Goal: Task Accomplishment & Management: Complete application form

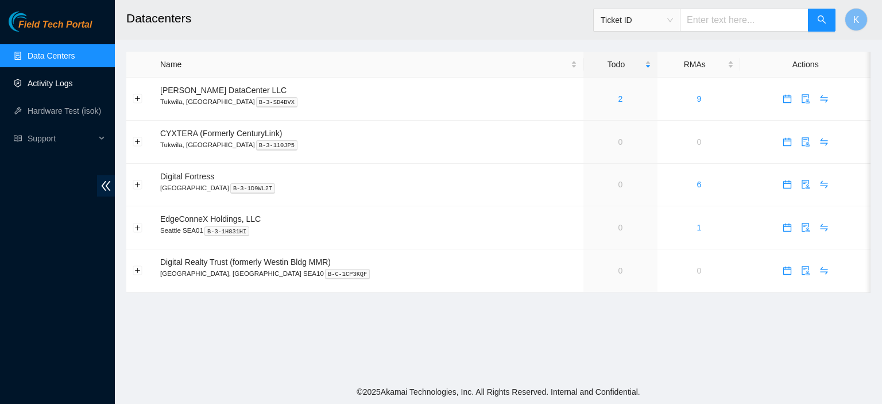
click at [56, 83] on link "Activity Logs" at bounding box center [50, 83] width 45 height 9
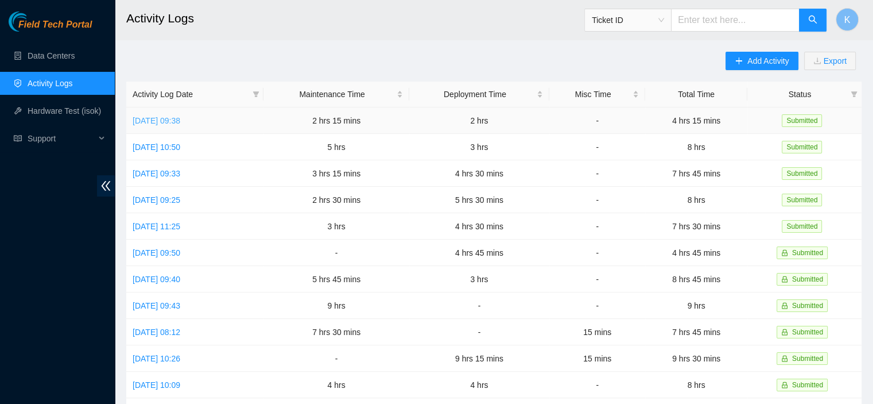
click at [180, 122] on link "Fri, 19 Sep 2025 09:38" at bounding box center [157, 120] width 48 height 9
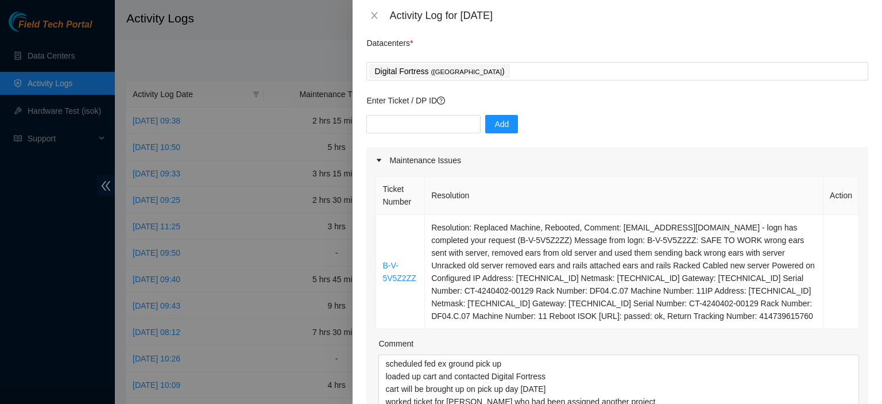
scroll to position [29, 0]
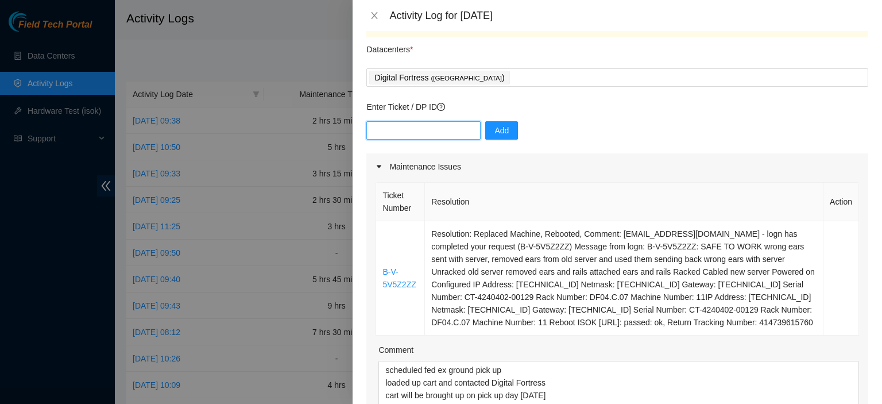
click at [389, 128] on input "text" at bounding box center [423, 130] width 114 height 18
paste input "DP81024"
type input "DP81024"
click at [494, 130] on span "Add" at bounding box center [501, 130] width 14 height 13
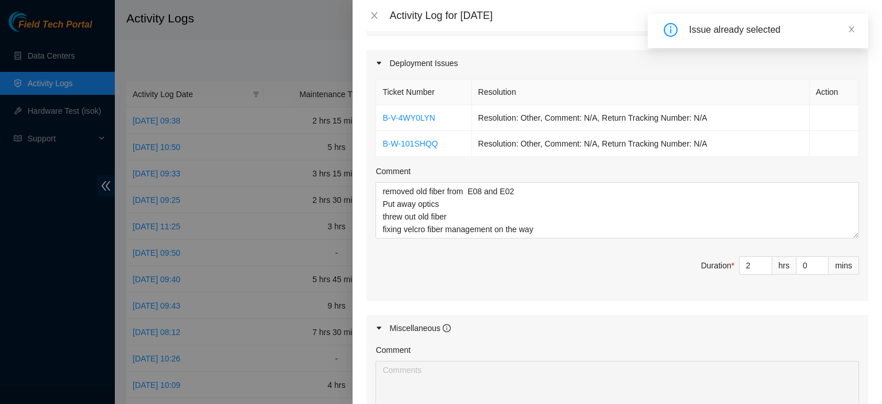
scroll to position [474, 0]
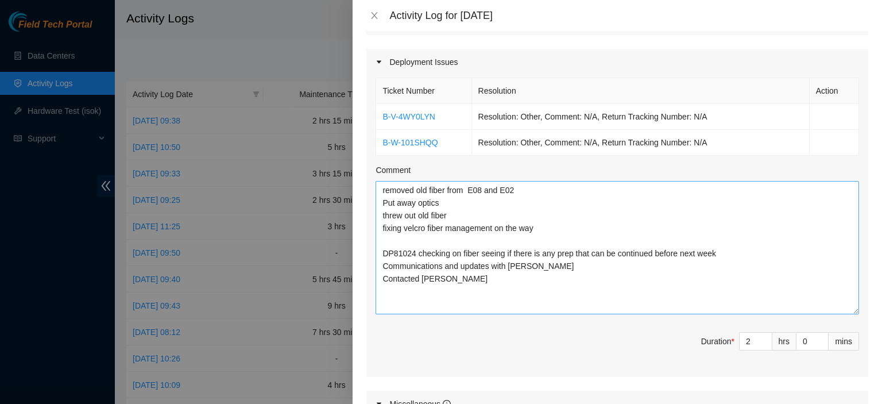
drag, startPoint x: 845, startPoint y: 230, endPoint x: 844, endPoint y: 307, distance: 77.0
click at [844, 307] on textarea "removed old fiber from E08 and E02 Put away optics threw out old fiber fixing v…" at bounding box center [617, 247] width 483 height 133
click at [733, 254] on textarea "removed old fiber from E08 and E02 Put away optics threw out old fiber fixing v…" at bounding box center [617, 247] width 483 height 133
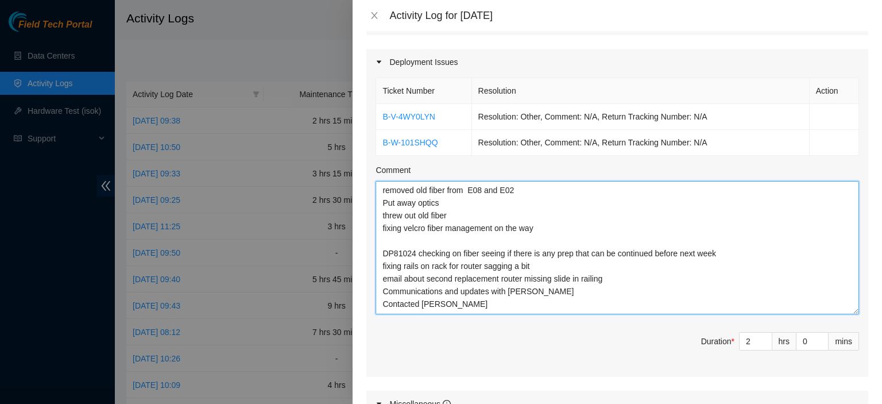
type textarea "removed old fiber from E08 and E02 Put away optics threw out old fiber fixing v…"
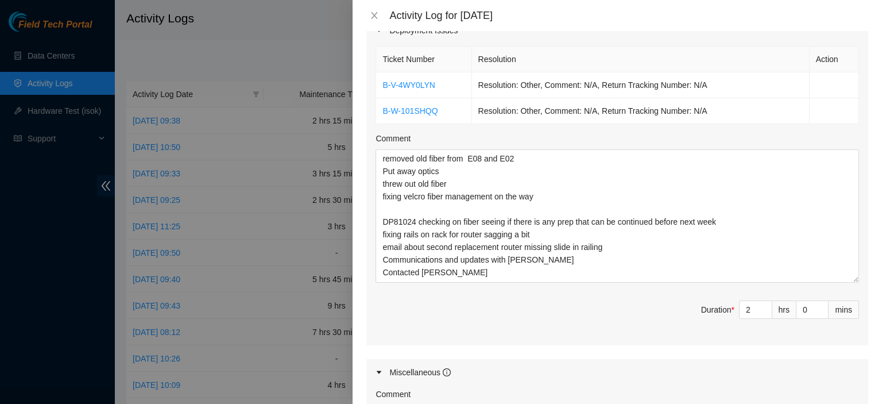
scroll to position [531, 0]
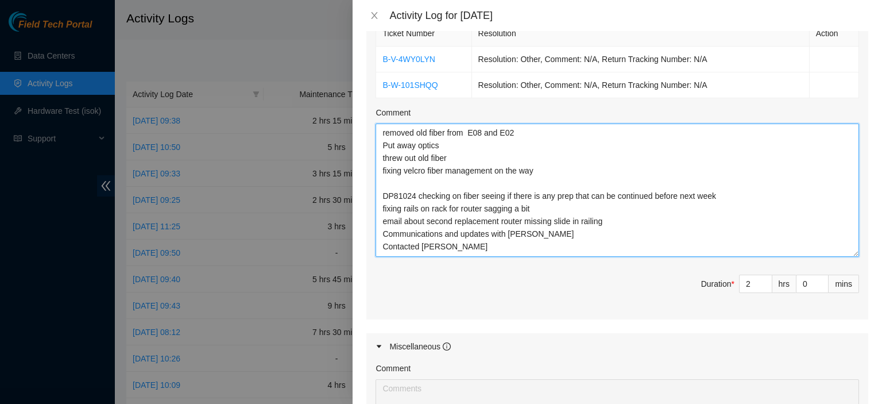
click at [496, 245] on textarea "removed old fiber from E08 and E02 Put away optics threw out old fiber fixing v…" at bounding box center [617, 189] width 483 height 133
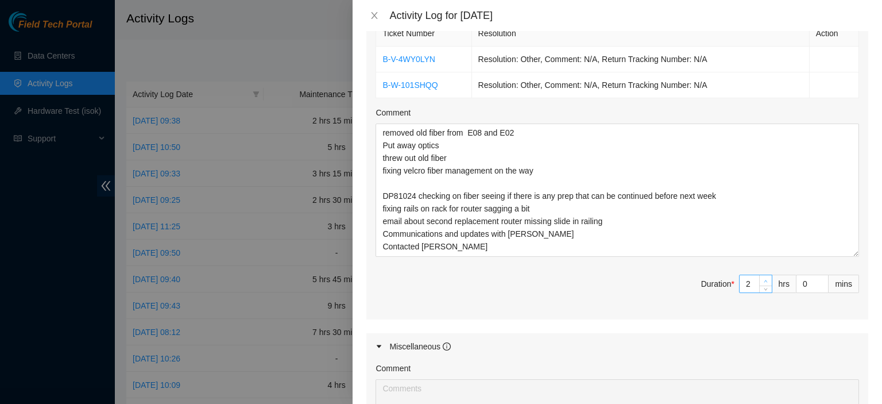
type input "3"
type input "5"
click at [764, 279] on icon "up" at bounding box center [766, 281] width 4 height 4
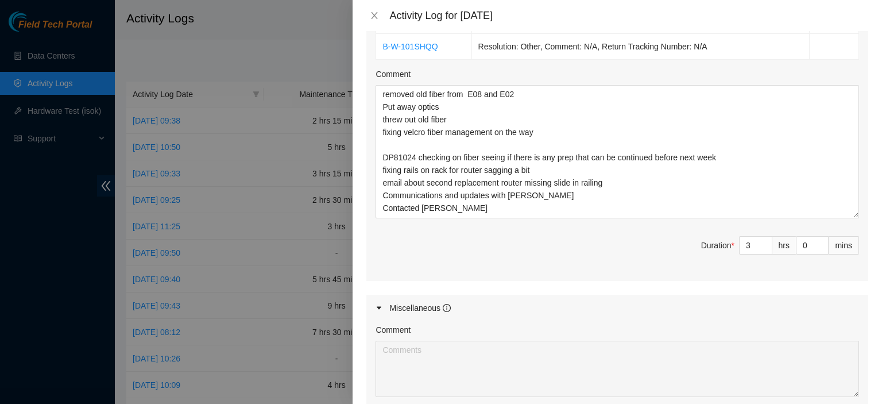
scroll to position [585, 0]
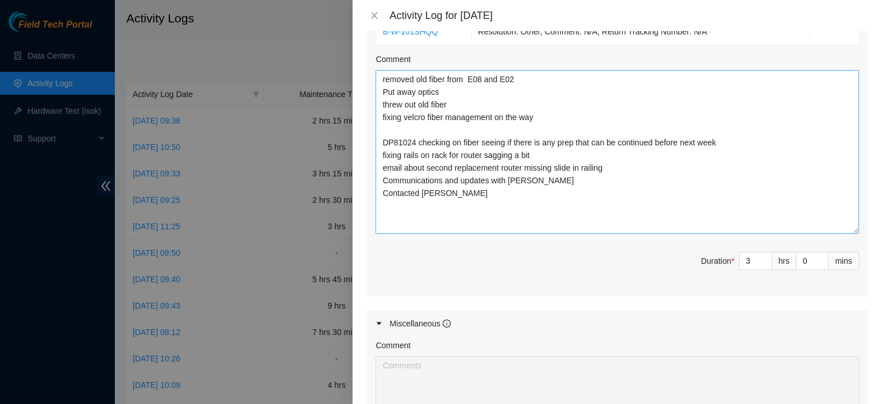
drag, startPoint x: 844, startPoint y: 199, endPoint x: 835, endPoint y: 230, distance: 32.3
click at [835, 230] on textarea "removed old fiber from E08 and E02 Put away optics threw out old fiber fixing v…" at bounding box center [617, 152] width 483 height 164
click at [649, 198] on textarea "removed old fiber from E08 and E02 Put away optics threw out old fiber fixing v…" at bounding box center [617, 152] width 483 height 164
click at [612, 163] on textarea "removed old fiber from E08 and E02 Put away optics threw out old fiber fixing v…" at bounding box center [617, 152] width 483 height 164
click at [439, 208] on textarea "removed old fiber from E08 and E02 Put away optics threw out old fiber fixing v…" at bounding box center [617, 152] width 483 height 164
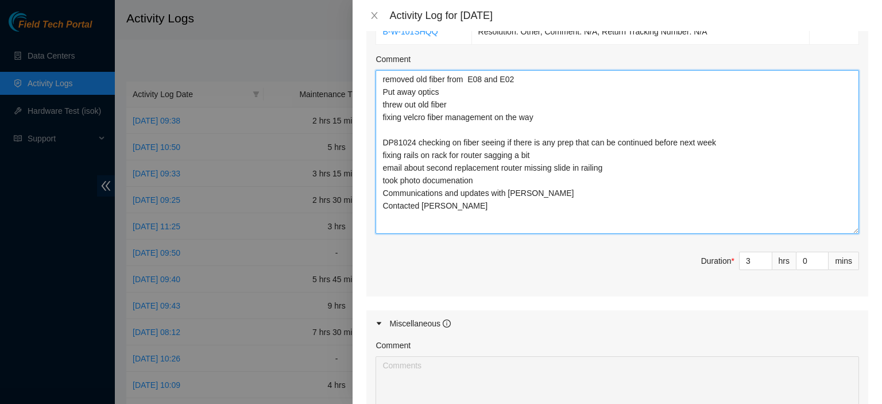
click at [465, 181] on textarea "removed old fiber from E08 and E02 Put away optics threw out old fiber fixing v…" at bounding box center [617, 152] width 483 height 164
click at [454, 200] on textarea "removed old fiber from E08 and E02 Put away optics threw out old fiber fixing v…" at bounding box center [617, 152] width 483 height 164
click at [473, 100] on textarea "removed old fiber from E08 and E02 Put away optics threw out old fiber fixing v…" at bounding box center [617, 152] width 483 height 164
click at [446, 90] on textarea "removed old fiber from E08 and E02 Put away optics threw out old fiber fixing v…" at bounding box center [617, 152] width 483 height 164
type textarea "removed old fiber from E08 and E02 Put away optics in storage threw out old fib…"
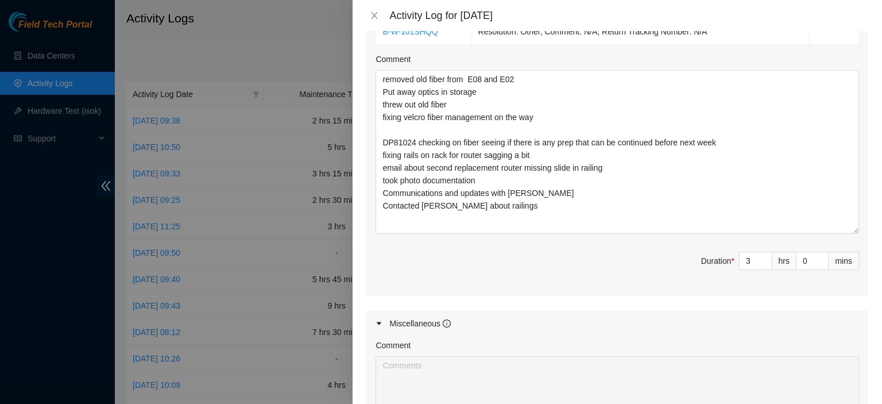
scroll to position [774, 0]
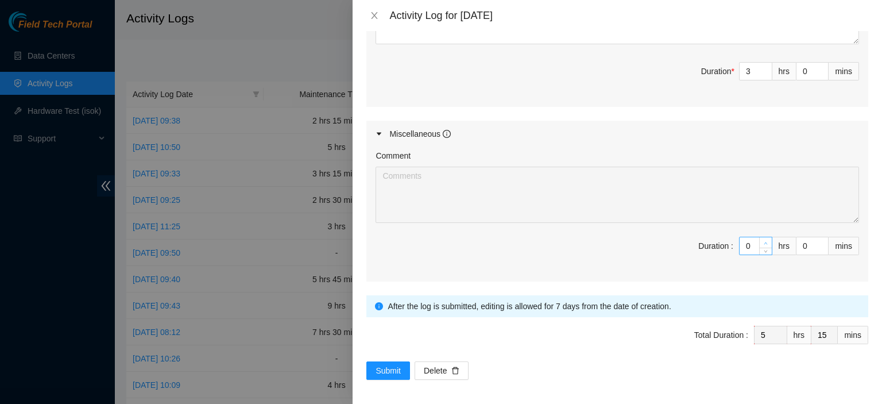
type input "1"
type input "6"
click at [764, 241] on icon "up" at bounding box center [766, 243] width 4 height 4
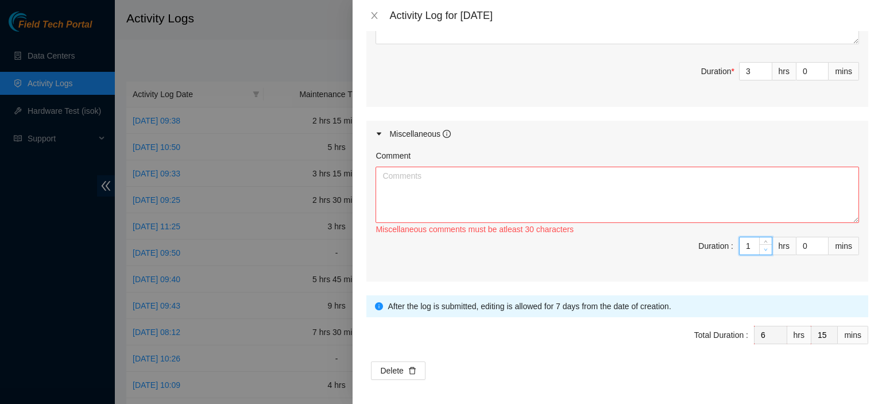
type input "0"
type input "5"
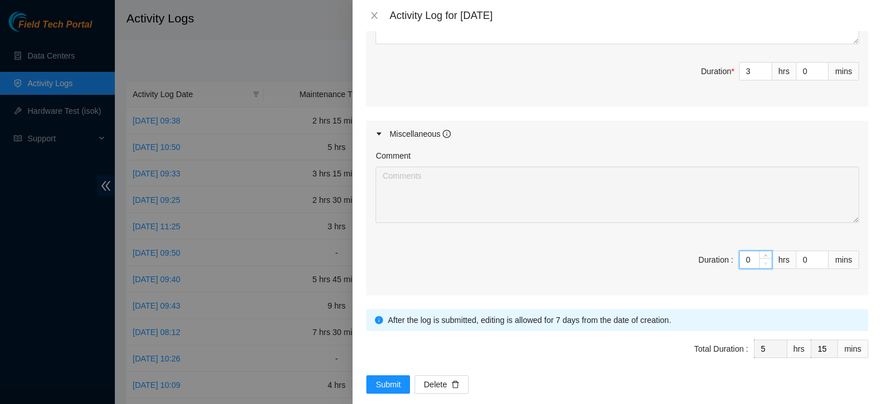
click at [764, 261] on icon "down" at bounding box center [766, 263] width 4 height 4
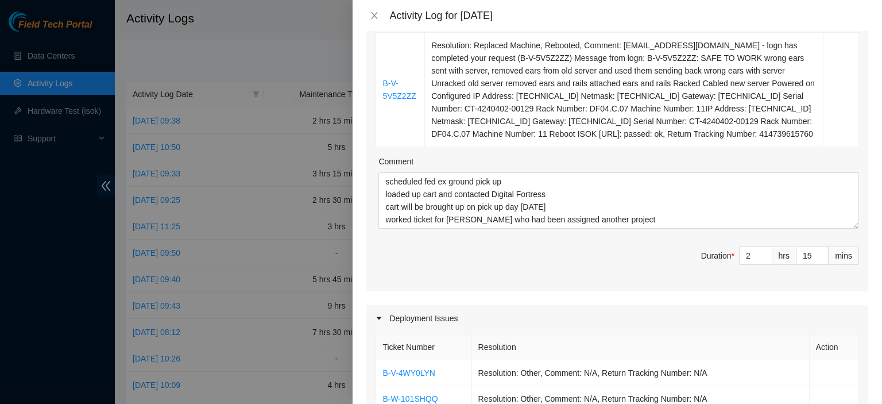
scroll to position [216, 0]
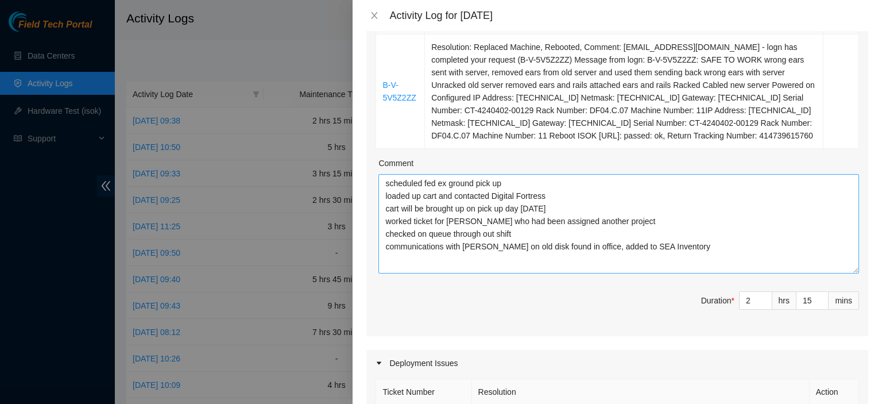
drag, startPoint x: 849, startPoint y: 228, endPoint x: 843, endPoint y: 272, distance: 44.0
click at [843, 272] on textarea "scheduled fed ex ground pick up loaded up cart and contacted Digital Fortress c…" at bounding box center [618, 223] width 481 height 99
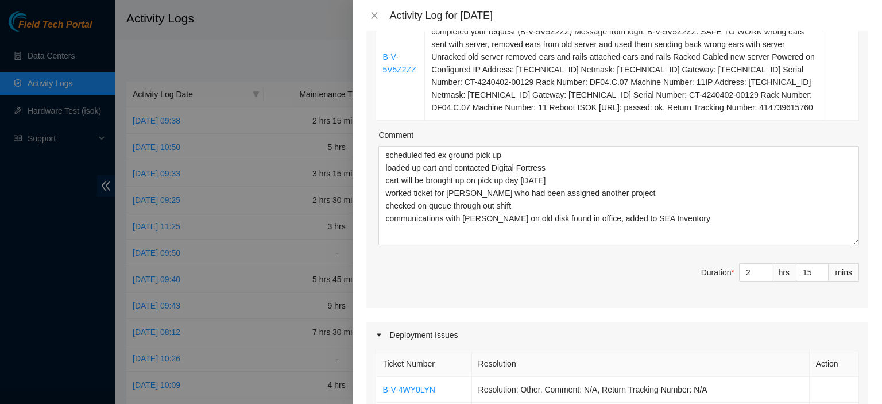
scroll to position [247, 0]
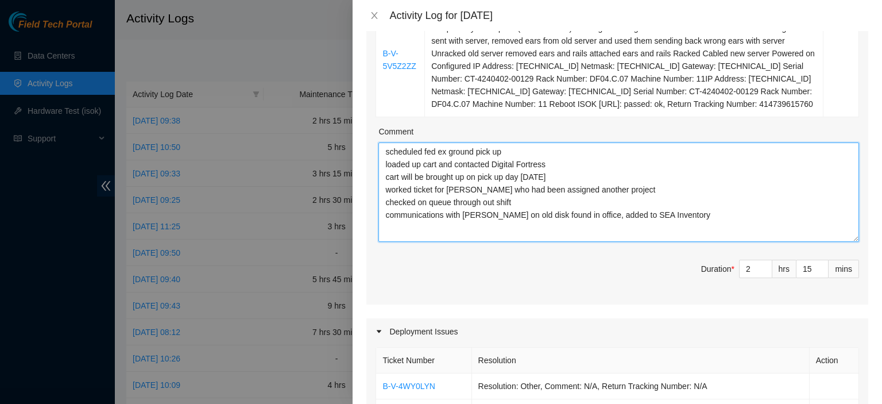
click at [722, 216] on textarea "scheduled fed ex ground pick up loaded up cart and contacted Digital Fortress c…" at bounding box center [618, 191] width 481 height 99
type textarea "scheduled fed ex ground pick up loaded up cart and contacted Digital Fortress c…"
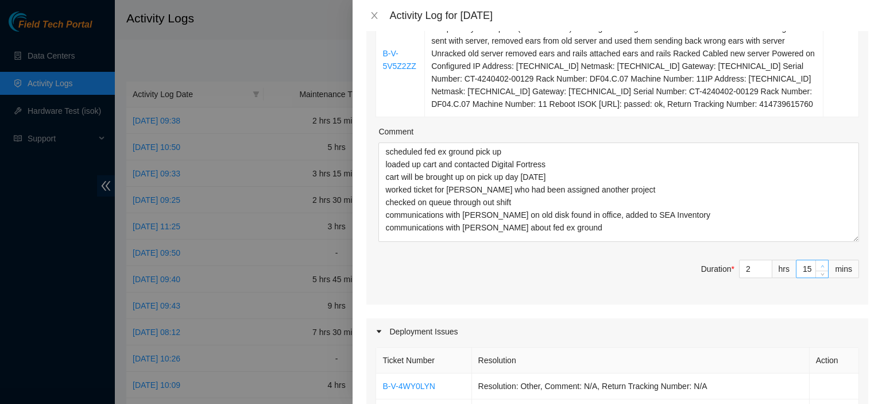
type input "16"
click at [821, 264] on icon "up" at bounding box center [823, 266] width 4 height 4
type input "17"
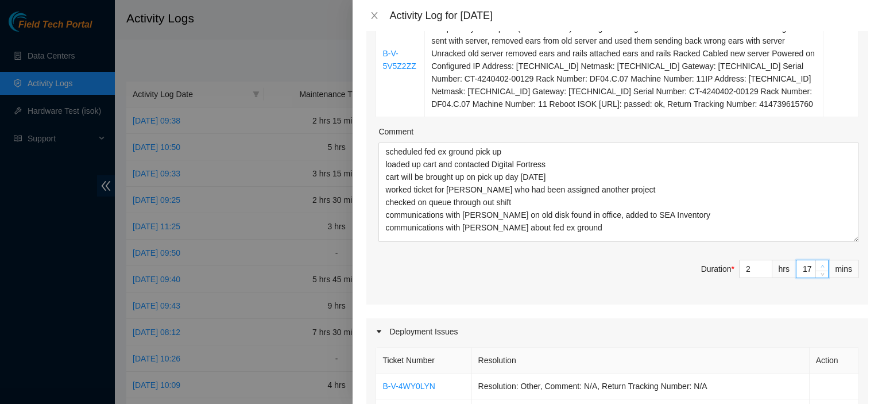
click at [821, 264] on icon "up" at bounding box center [823, 266] width 4 height 4
type input "18"
click at [821, 264] on icon "up" at bounding box center [823, 266] width 4 height 4
type input "19"
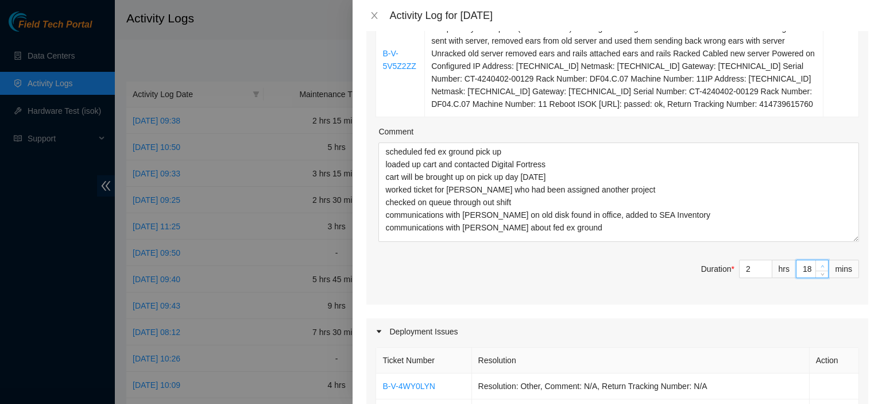
type input "19"
click at [821, 264] on icon "up" at bounding box center [823, 266] width 4 height 4
type input "20"
click at [821, 264] on icon "up" at bounding box center [823, 266] width 4 height 4
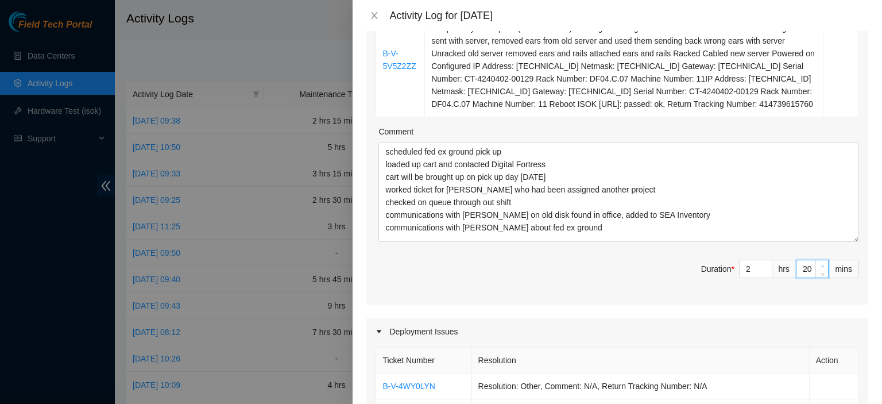
type input "21"
click at [821, 264] on icon "up" at bounding box center [823, 266] width 4 height 4
type input "22"
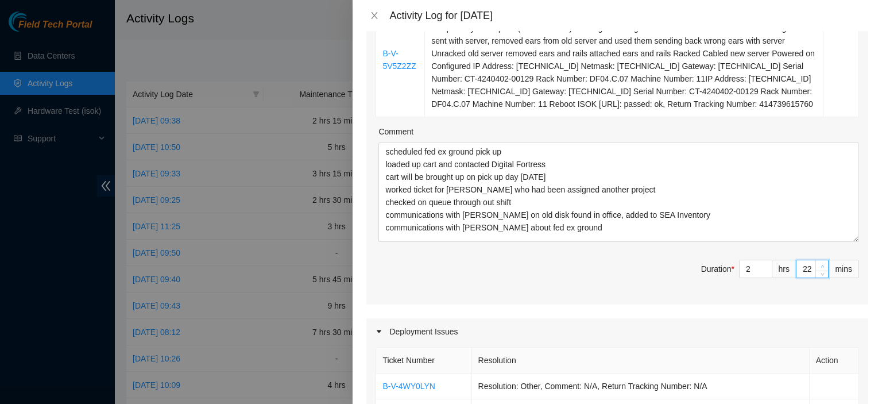
click at [821, 264] on icon "up" at bounding box center [823, 266] width 4 height 4
type input "23"
click at [821, 264] on icon "up" at bounding box center [823, 266] width 4 height 4
type input "24"
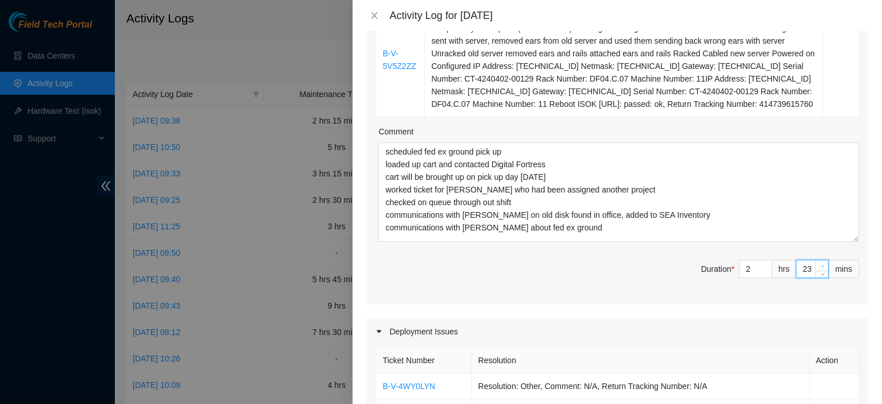
type input "24"
click at [821, 264] on icon "up" at bounding box center [823, 266] width 4 height 4
type input "25"
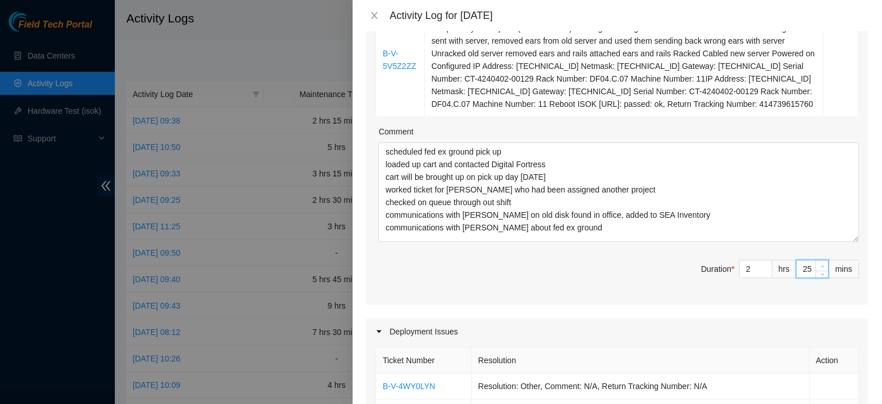
type input "26"
click at [821, 264] on icon "up" at bounding box center [823, 266] width 4 height 4
type input "27"
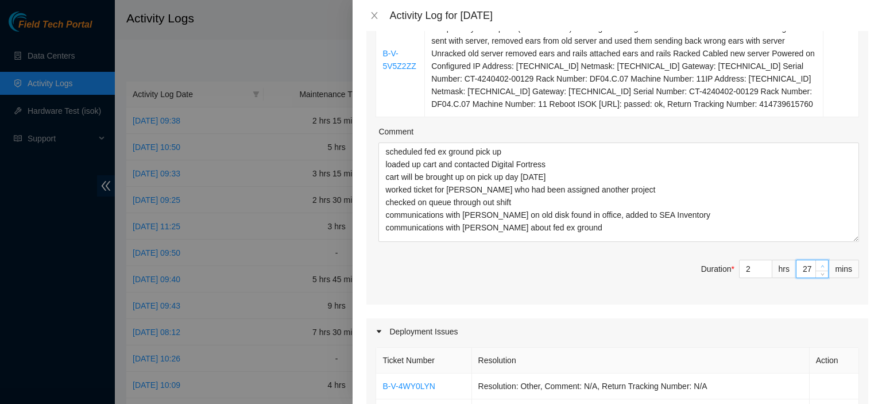
click at [821, 264] on icon "up" at bounding box center [823, 266] width 4 height 4
type input "28"
click at [819, 262] on span "up" at bounding box center [822, 265] width 7 height 7
type input "29"
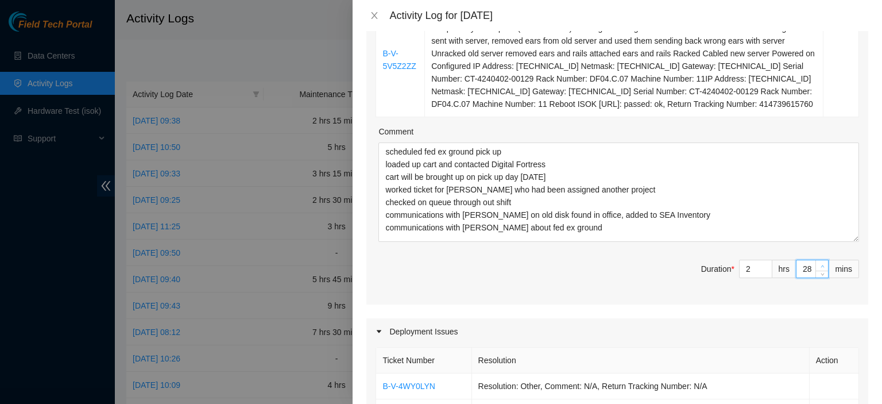
type input "29"
click at [819, 262] on span "up" at bounding box center [822, 265] width 7 height 7
type input "30"
click at [819, 262] on span "up" at bounding box center [822, 265] width 7 height 7
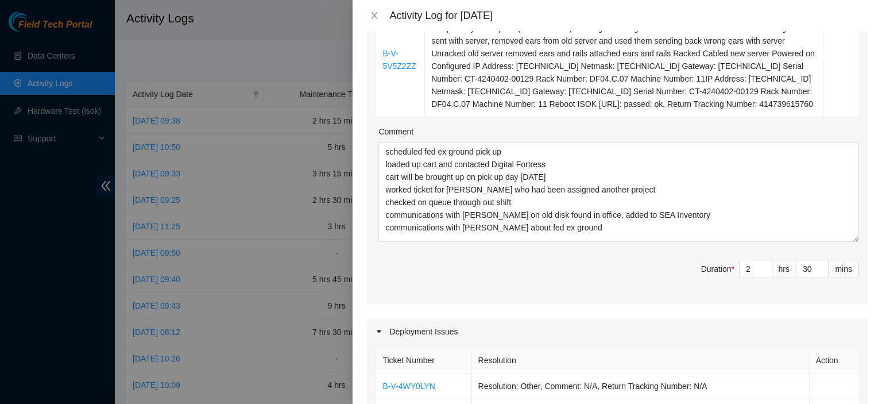
scroll to position [817, 0]
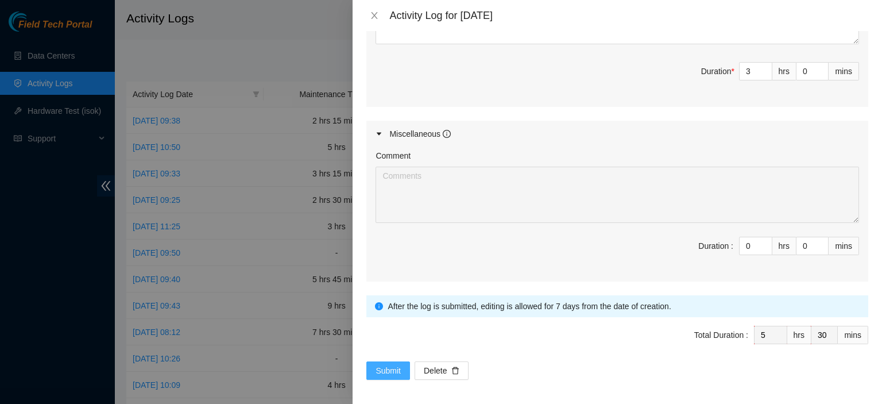
click at [377, 372] on span "Submit" at bounding box center [388, 370] width 25 height 13
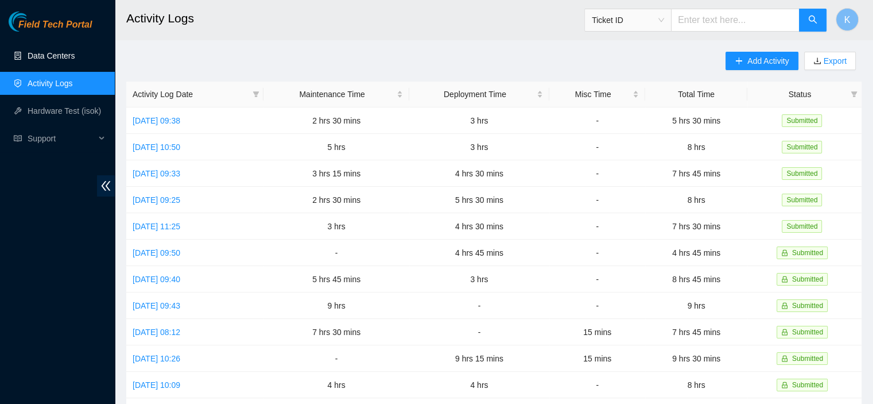
click at [29, 51] on link "Data Centers" at bounding box center [51, 55] width 47 height 9
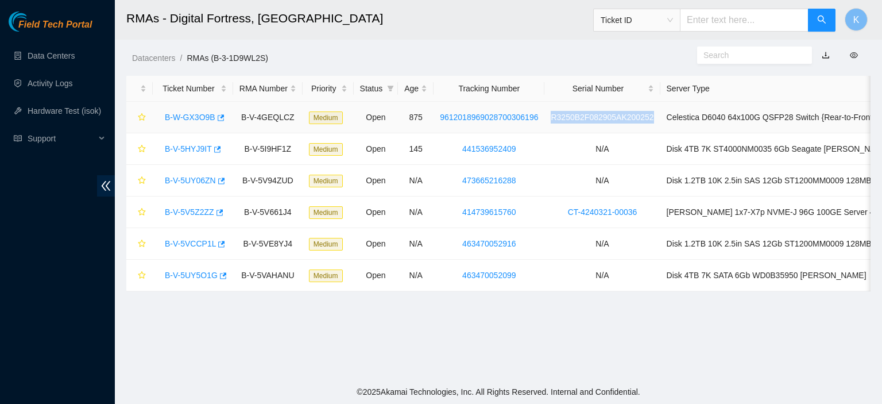
drag, startPoint x: 648, startPoint y: 119, endPoint x: 545, endPoint y: 116, distance: 102.8
click at [545, 116] on td "R3250B2F082905AK200252" at bounding box center [601, 118] width 115 height 32
copy link "R3250B2F082905AK200252"
click at [511, 370] on main "RMAs - Digital Fortress, [GEOGRAPHIC_DATA] Ticket ID K Datacenters / RMAs (B-3-…" at bounding box center [498, 190] width 767 height 380
click at [199, 122] on link "B-W-GX3O9B" at bounding box center [190, 117] width 51 height 9
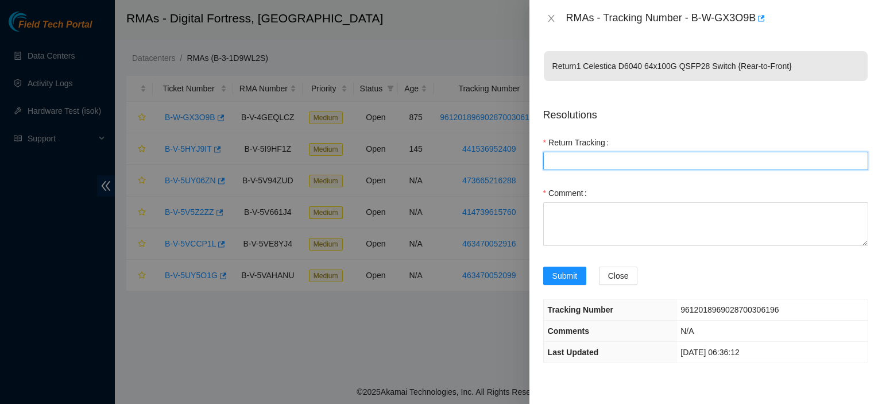
click at [681, 163] on Tracking "Return Tracking" at bounding box center [705, 161] width 325 height 18
type Tracking "n/a"
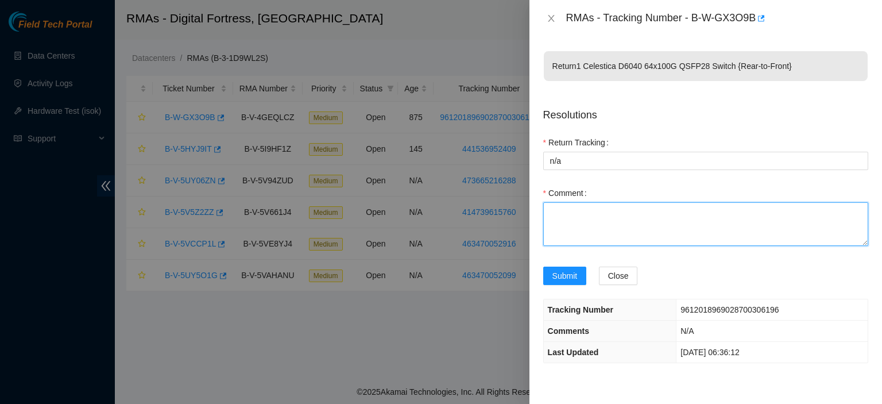
click at [644, 218] on textarea "Comment" at bounding box center [705, 224] width 325 height 44
type textarea "it is racked in the datacenter at [GEOGRAPHIC_DATA]"
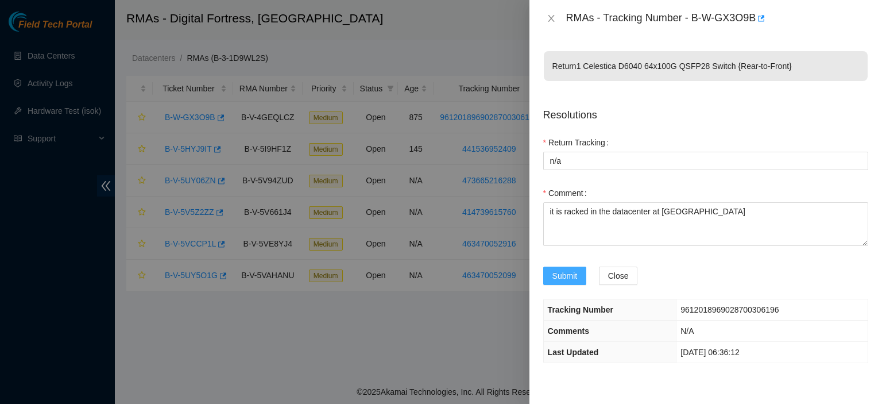
click at [563, 277] on span "Submit" at bounding box center [564, 275] width 25 height 13
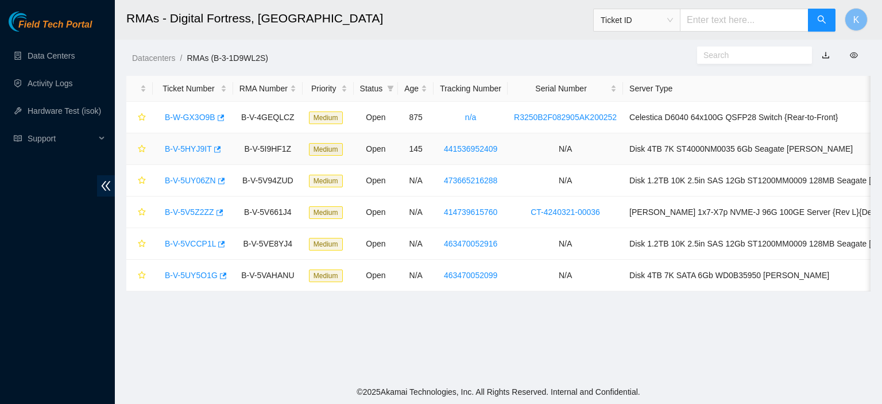
click at [195, 150] on link "B-V-5HYJ9IT" at bounding box center [188, 148] width 47 height 9
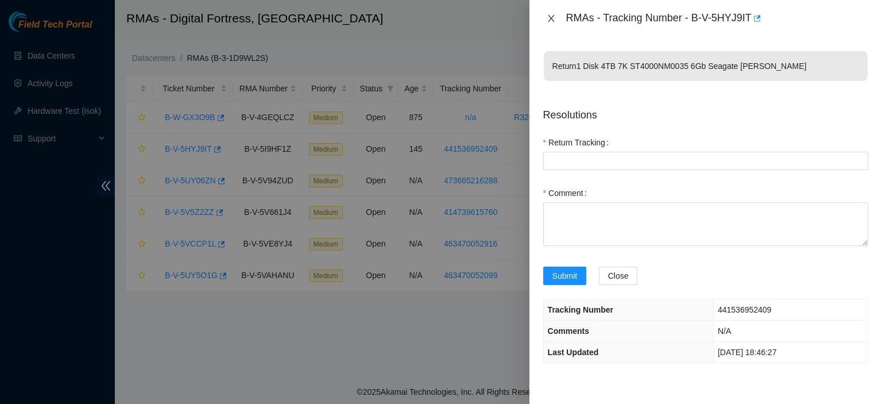
click at [553, 21] on icon "close" at bounding box center [551, 18] width 6 height 7
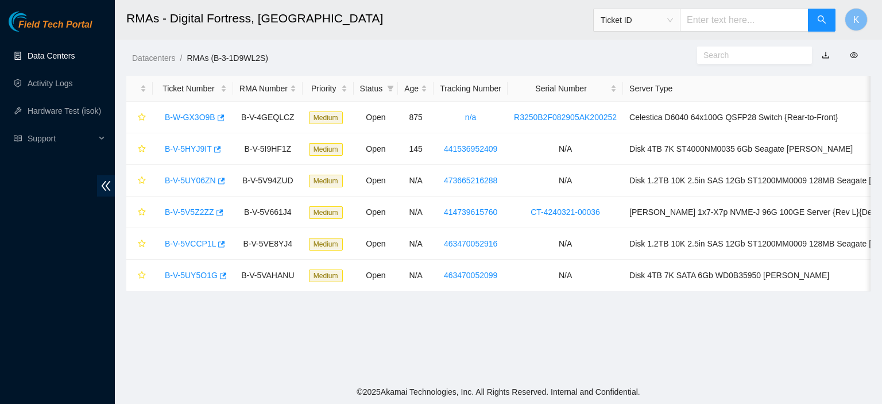
click at [75, 53] on link "Data Centers" at bounding box center [51, 55] width 47 height 9
